Goal: Task Accomplishment & Management: Manage account settings

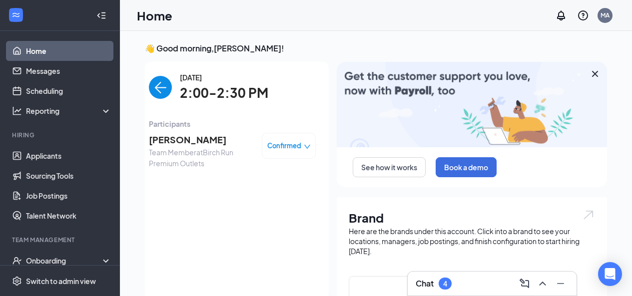
scroll to position [4, 0]
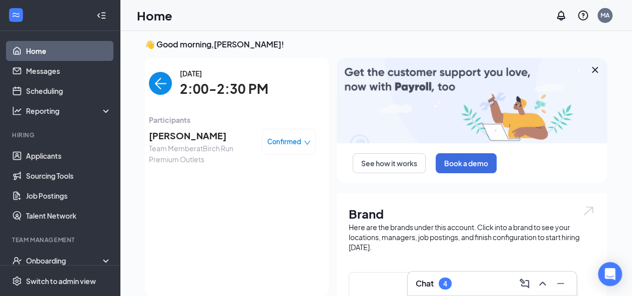
click at [49, 50] on link "Home" at bounding box center [68, 51] width 85 height 20
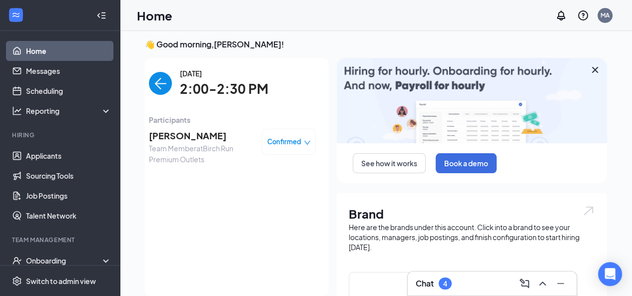
click at [54, 55] on link "Home" at bounding box center [68, 51] width 85 height 20
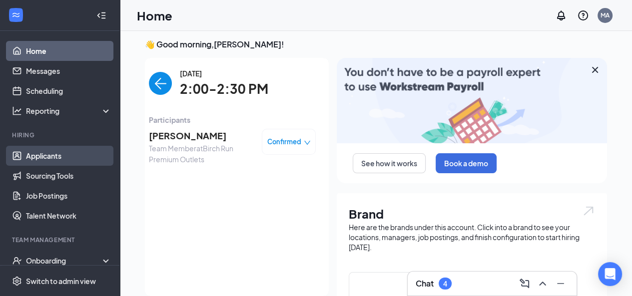
click at [77, 153] on link "Applicants" at bounding box center [68, 156] width 85 height 20
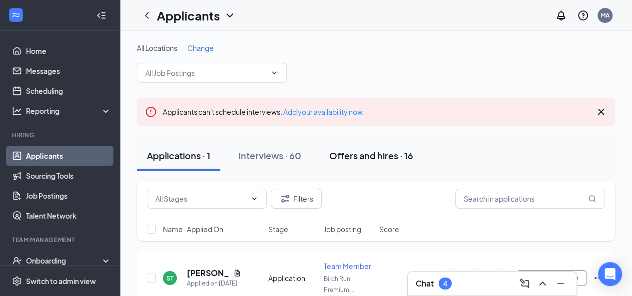
scroll to position [45, 0]
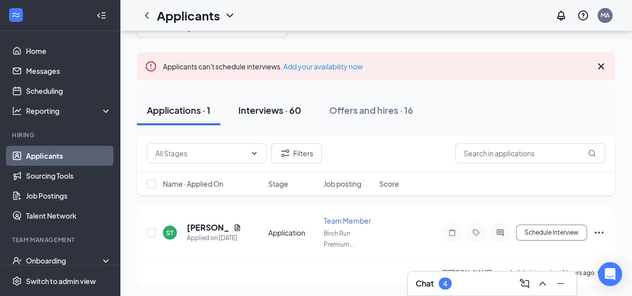
click at [301, 116] on button "Interviews · 60" at bounding box center [269, 110] width 83 height 30
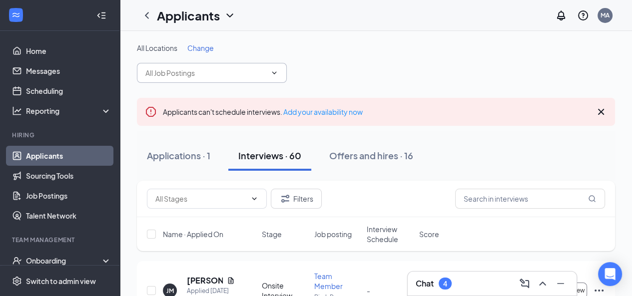
click at [215, 63] on span at bounding box center [212, 73] width 150 height 20
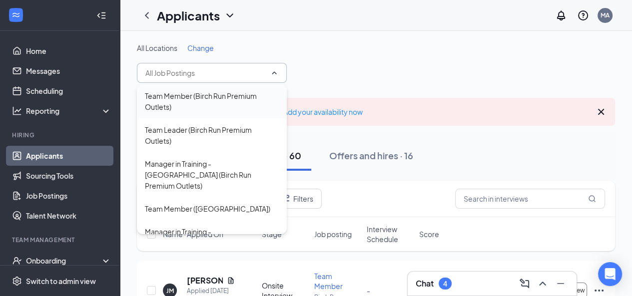
click at [218, 102] on div "Team Member (Birch Run Premium Outlets)" at bounding box center [212, 101] width 134 height 22
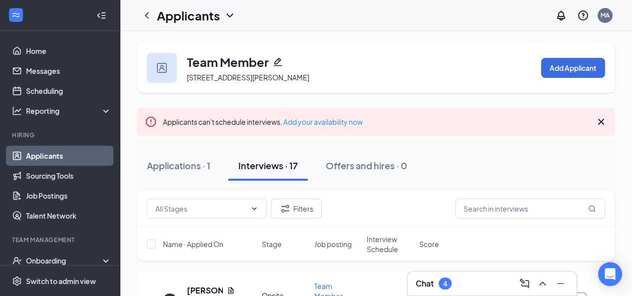
click at [391, 210] on div "Filters" at bounding box center [376, 209] width 458 height 20
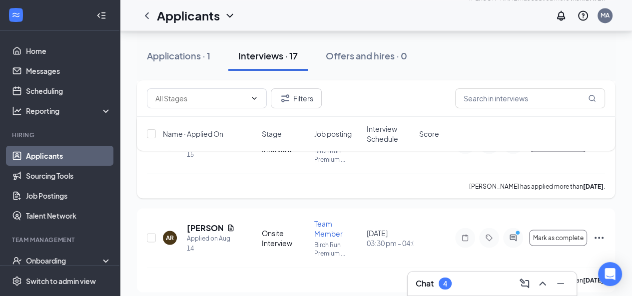
scroll to position [1477, 0]
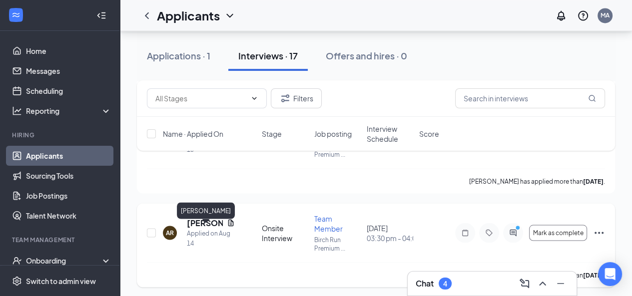
click at [200, 225] on h5 "[PERSON_NAME]" at bounding box center [205, 222] width 36 height 11
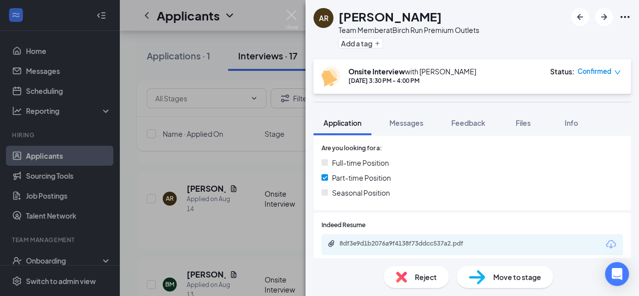
scroll to position [247, 0]
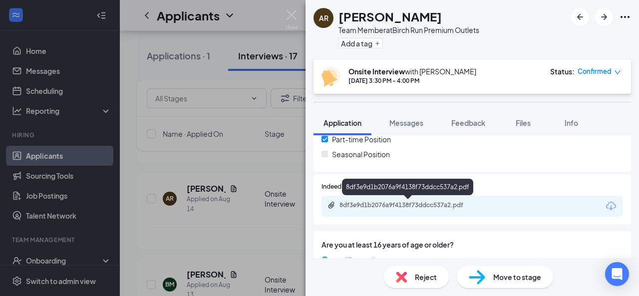
click at [422, 211] on div "8df3e9d1b2076a9f4138f73ddcc537a2.pdf" at bounding box center [473, 206] width 302 height 21
click at [402, 204] on div "8df3e9d1b2076a9f4138f73ddcc537a2.pdf" at bounding box center [410, 205] width 140 height 8
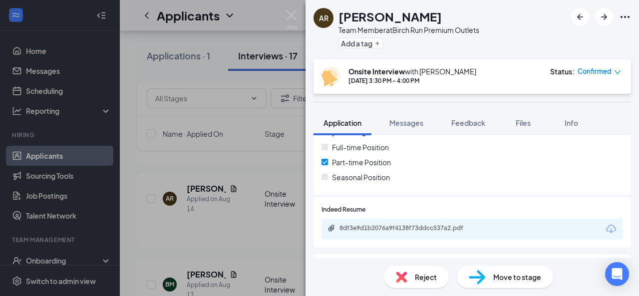
scroll to position [283, 0]
